Goal: Obtain resource: Download file/media

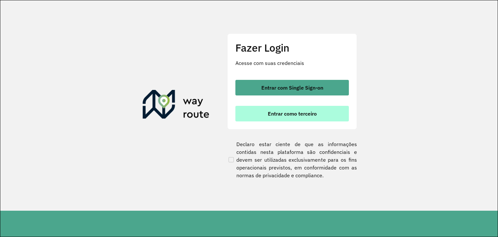
click at [264, 114] on button "Entrar como terceiro" at bounding box center [291, 114] width 113 height 16
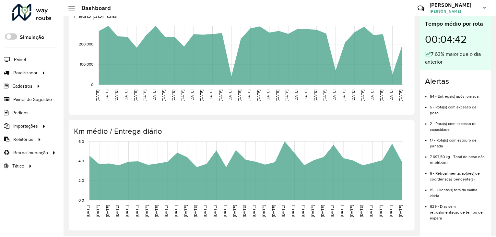
scroll to position [2, 0]
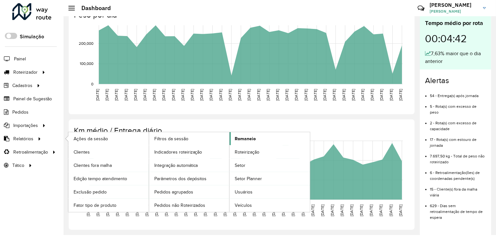
click at [249, 137] on span "Romaneio" at bounding box center [245, 138] width 21 height 7
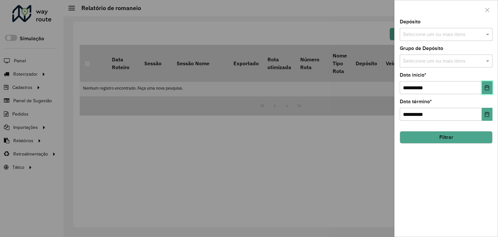
click at [487, 86] on icon "Choose Date" at bounding box center [486, 87] width 5 height 5
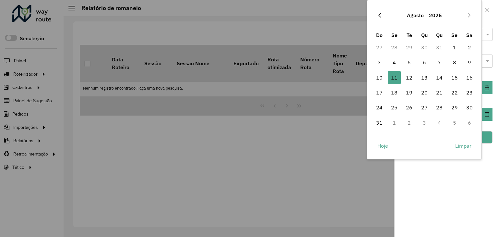
click at [383, 18] on button "Previous Month" at bounding box center [379, 15] width 10 height 10
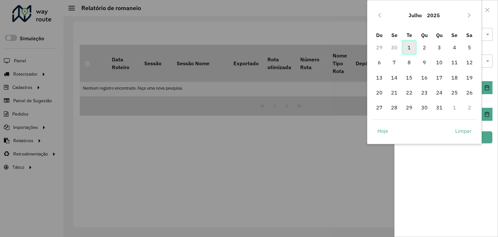
click at [409, 45] on span "1" at bounding box center [409, 47] width 13 height 13
type input "**********"
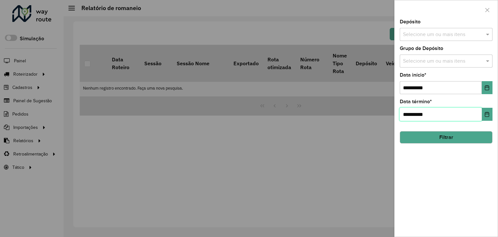
click at [455, 112] on input "**********" at bounding box center [441, 114] width 82 height 13
click at [484, 114] on button "Choose Date" at bounding box center [487, 114] width 11 height 13
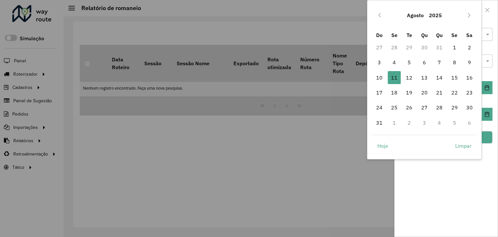
drag, startPoint x: 435, startPoint y: 46, endPoint x: 439, endPoint y: 45, distance: 3.9
click at [435, 46] on td "31" at bounding box center [439, 47] width 15 height 15
click at [375, 15] on button "Previous Month" at bounding box center [379, 15] width 10 height 10
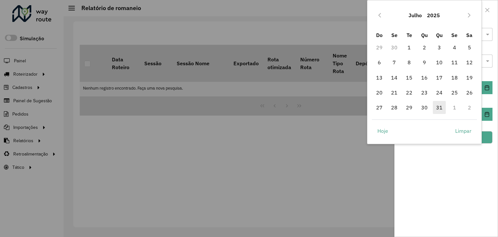
click at [438, 102] on span "31" at bounding box center [439, 107] width 13 height 13
type input "**********"
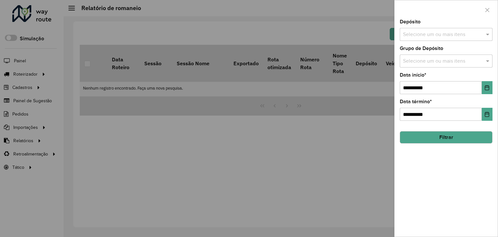
click at [439, 33] on input "text" at bounding box center [442, 35] width 83 height 8
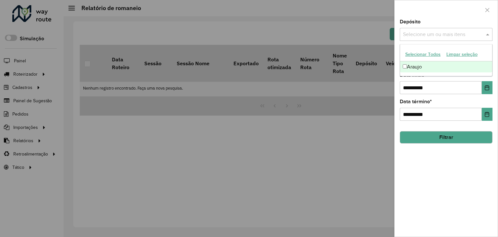
click at [432, 68] on div "Araujo" at bounding box center [446, 66] width 92 height 11
click at [434, 66] on div "Araujo" at bounding box center [446, 66] width 92 height 11
click at [438, 76] on div "**********" at bounding box center [446, 83] width 93 height 21
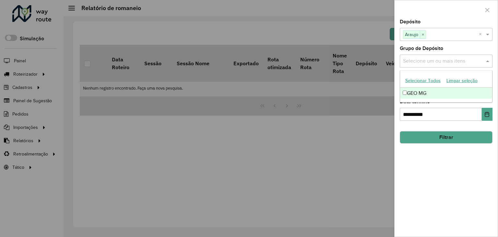
click at [443, 63] on input "text" at bounding box center [442, 61] width 83 height 8
click at [433, 95] on div "GEO MG" at bounding box center [446, 93] width 92 height 11
click at [435, 140] on button "Filtrar" at bounding box center [446, 137] width 93 height 12
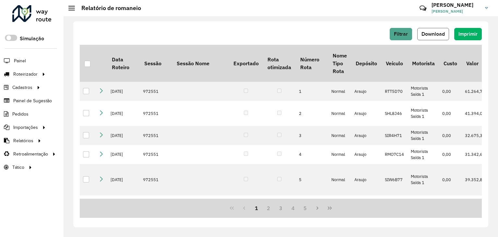
click at [439, 36] on span "Download" at bounding box center [432, 34] width 23 height 6
